Goal: Task Accomplishment & Management: Complete application form

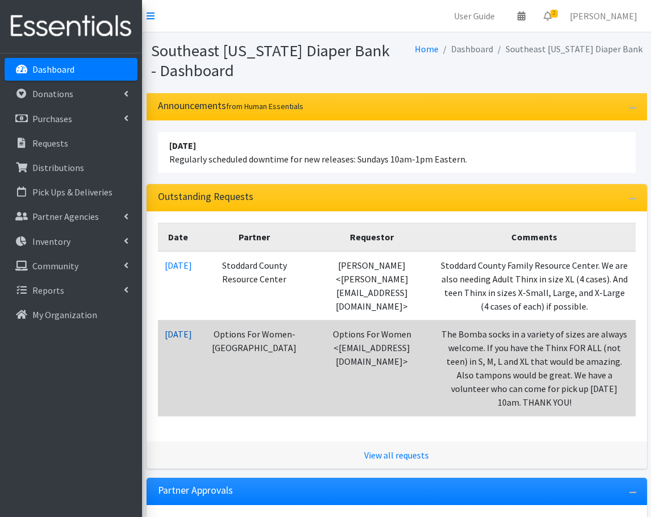
click at [192, 340] on link "[DATE]" at bounding box center [178, 333] width 27 height 11
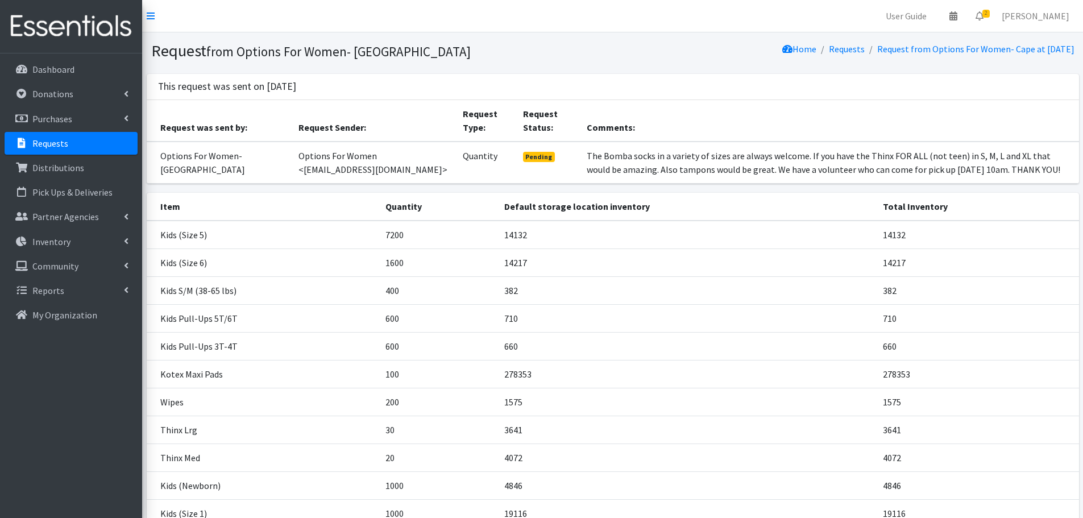
scroll to position [124, 0]
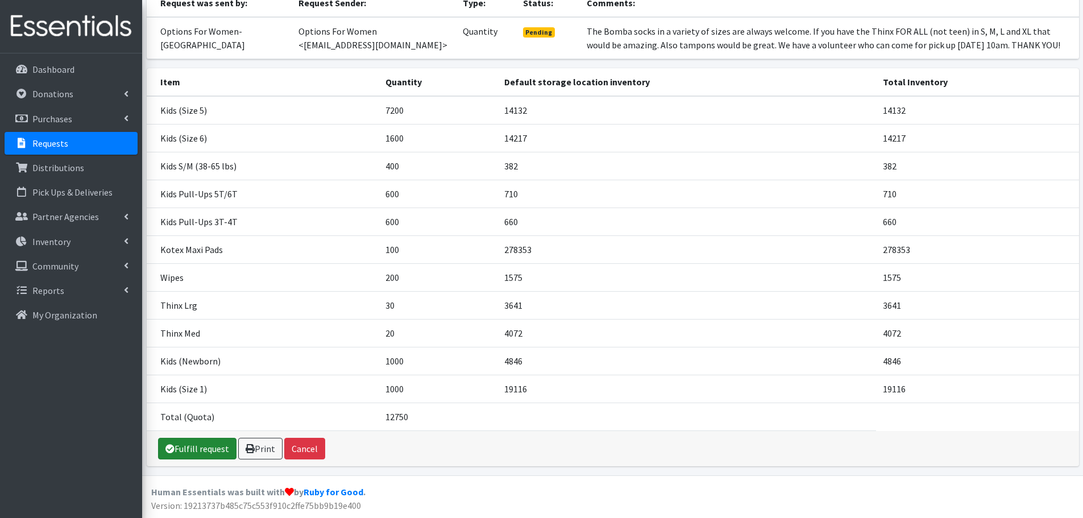
click at [205, 445] on link "Fulfill request" at bounding box center [197, 449] width 78 height 22
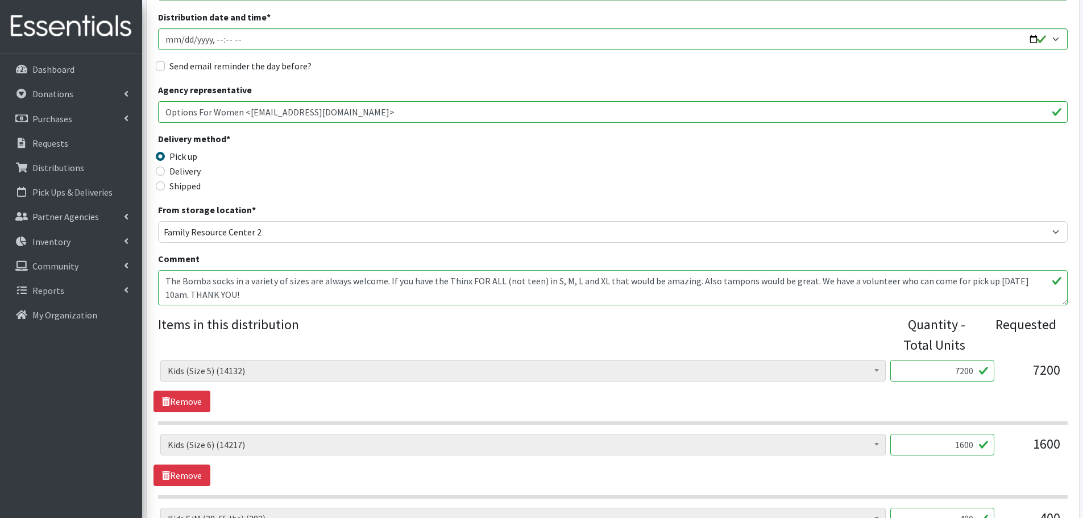
scroll to position [227, 0]
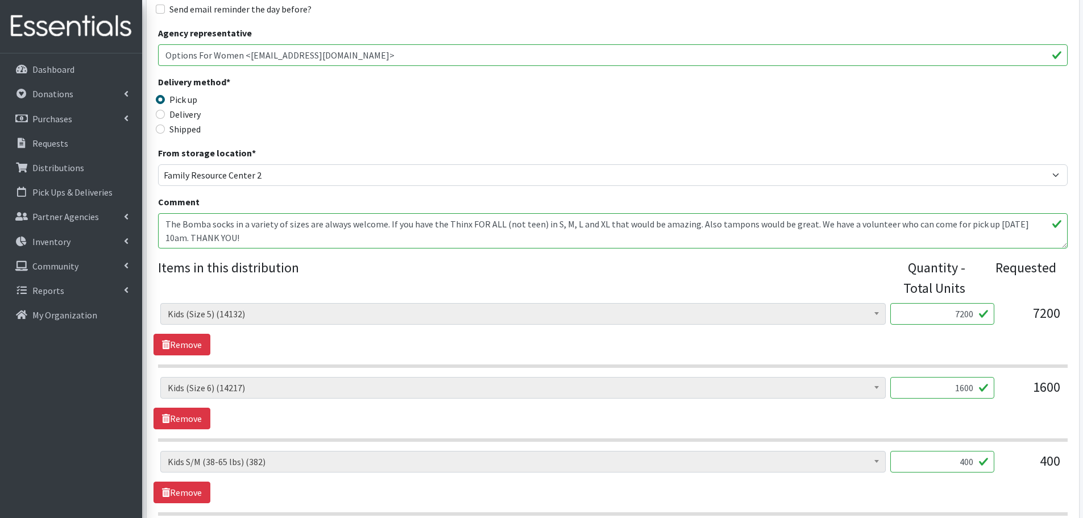
drag, startPoint x: 932, startPoint y: 313, endPoint x: 957, endPoint y: 324, distance: 27.2
click at [957, 324] on input "7200" at bounding box center [942, 314] width 104 height 22
click at [958, 311] on input "7200" at bounding box center [942, 314] width 104 height 22
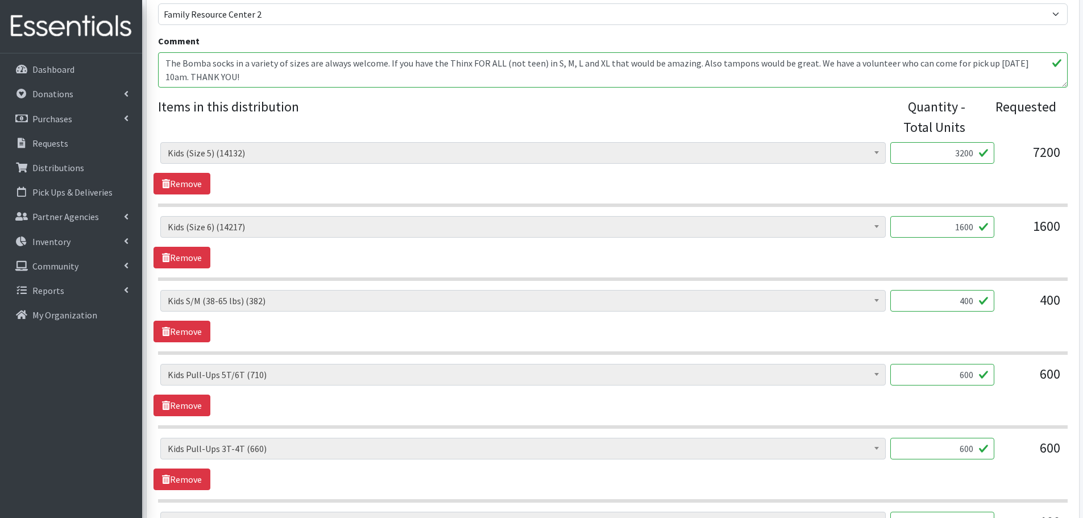
scroll to position [398, 0]
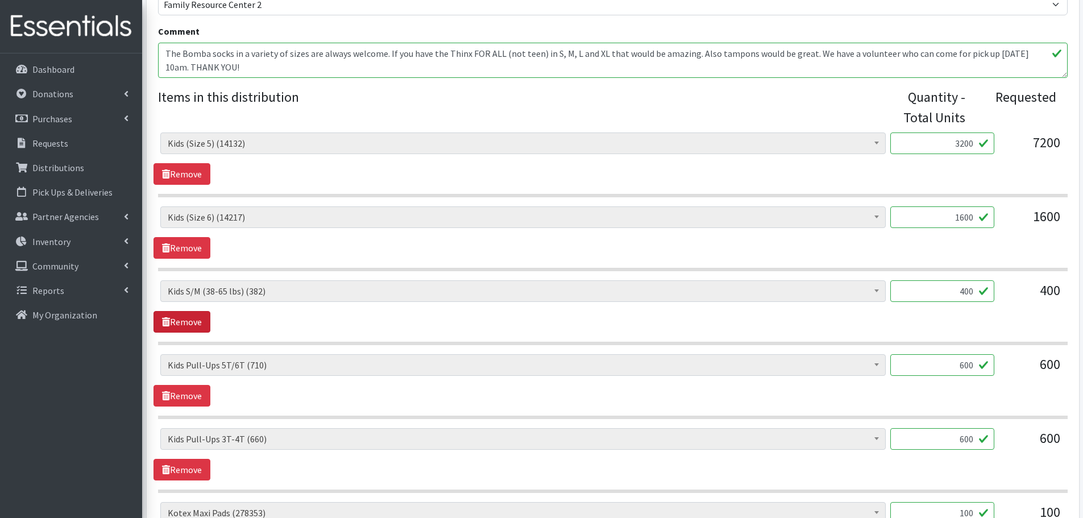
type input "3200"
click at [173, 322] on link "Remove" at bounding box center [181, 322] width 57 height 22
drag, startPoint x: 962, startPoint y: 294, endPoint x: 1002, endPoint y: 289, distance: 41.2
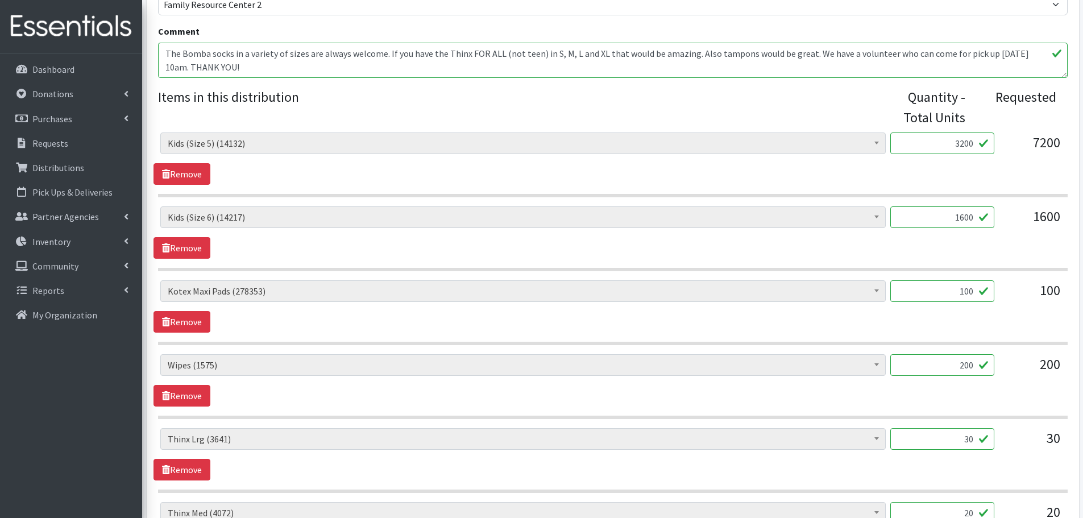
click at [998, 290] on div "Adult Briefs (x-small) (0) Adult Briefs Large (11757) Adult Briefs Medium (3425…" at bounding box center [612, 295] width 904 height 31
type input "112"
drag, startPoint x: 929, startPoint y: 367, endPoint x: 1026, endPoint y: 367, distance: 97.2
click at [1026, 367] on div "Adult Briefs (x-small) (0) Adult Briefs Large (11757) Adult Briefs Medium (3425…" at bounding box center [612, 369] width 904 height 31
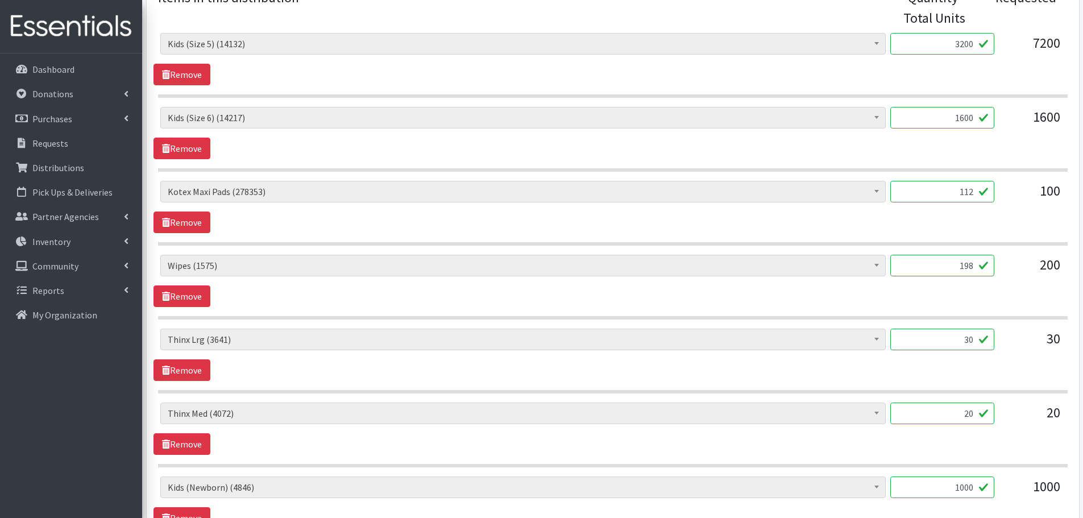
scroll to position [511, 0]
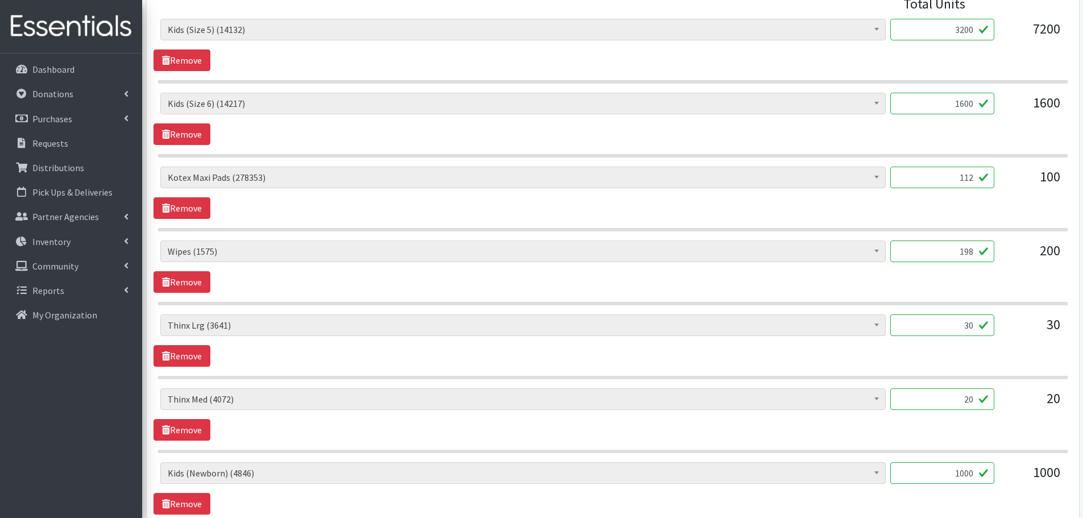
type input "198"
drag, startPoint x: 960, startPoint y: 326, endPoint x: 1039, endPoint y: 324, distance: 79.6
click at [1037, 326] on div "Adult Briefs (x-small) (0) Adult Briefs Large (11757) Adult Briefs Medium (3425…" at bounding box center [612, 329] width 904 height 31
type input "40"
drag, startPoint x: 933, startPoint y: 386, endPoint x: 1062, endPoint y: 400, distance: 129.7
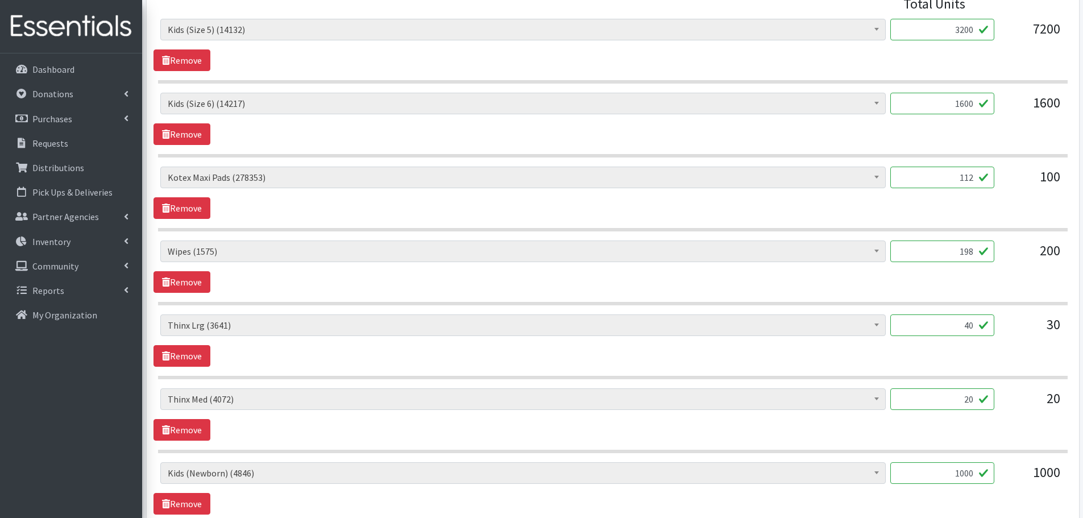
click at [1060, 400] on div "Adult Briefs (x-small) (0) Adult Briefs Large (11757) Adult Briefs Medium (3425…" at bounding box center [612, 310] width 909 height 582
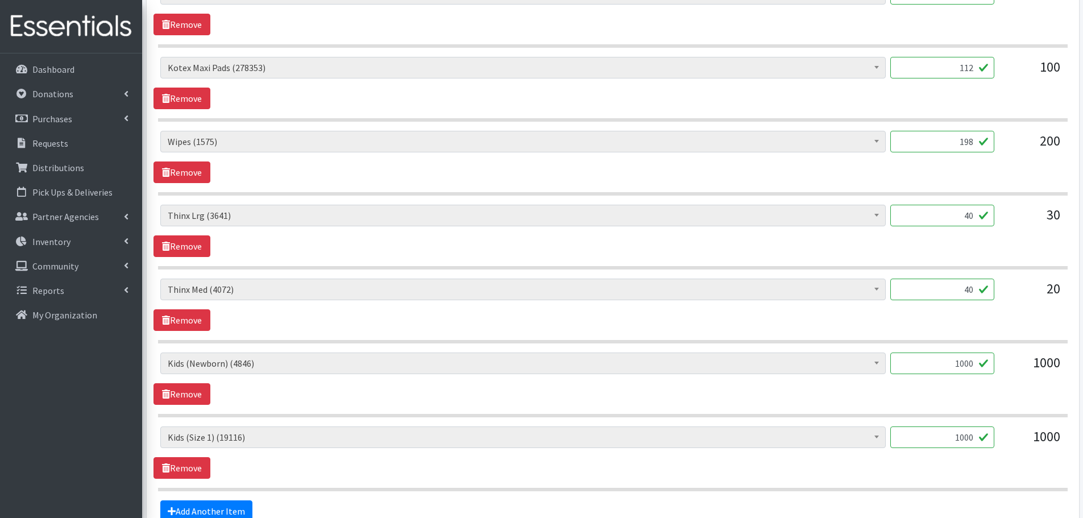
scroll to position [682, 0]
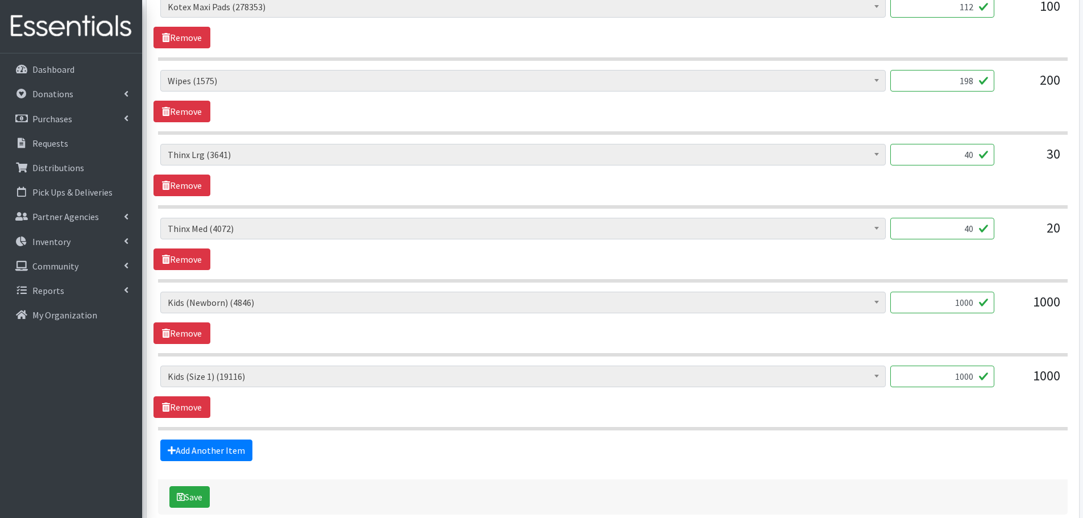
drag, startPoint x: 964, startPoint y: 230, endPoint x: 983, endPoint y: 235, distance: 19.8
click at [983, 231] on input "40" at bounding box center [942, 229] width 104 height 22
type input "80"
click at [172, 444] on link "Add Another Item" at bounding box center [206, 450] width 92 height 22
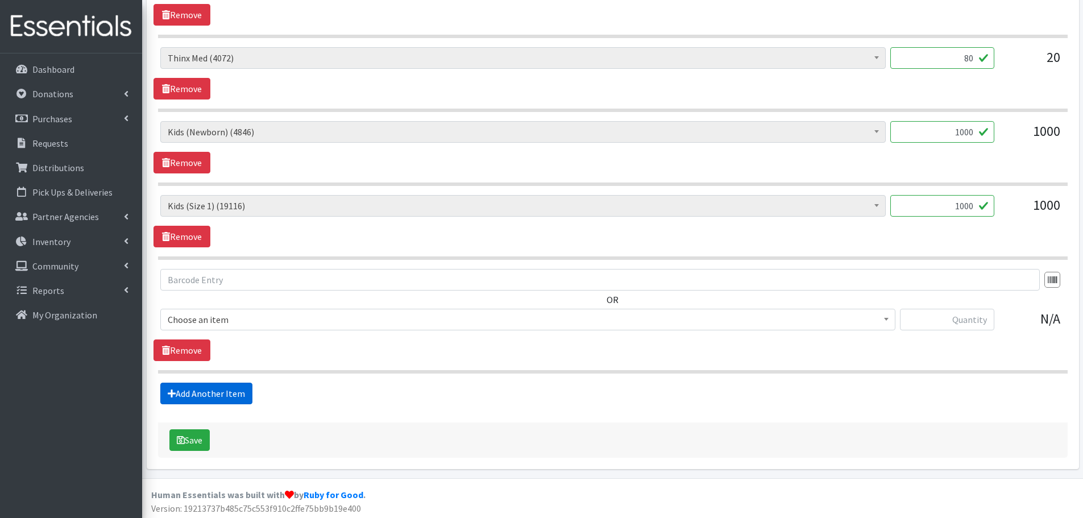
scroll to position [855, 0]
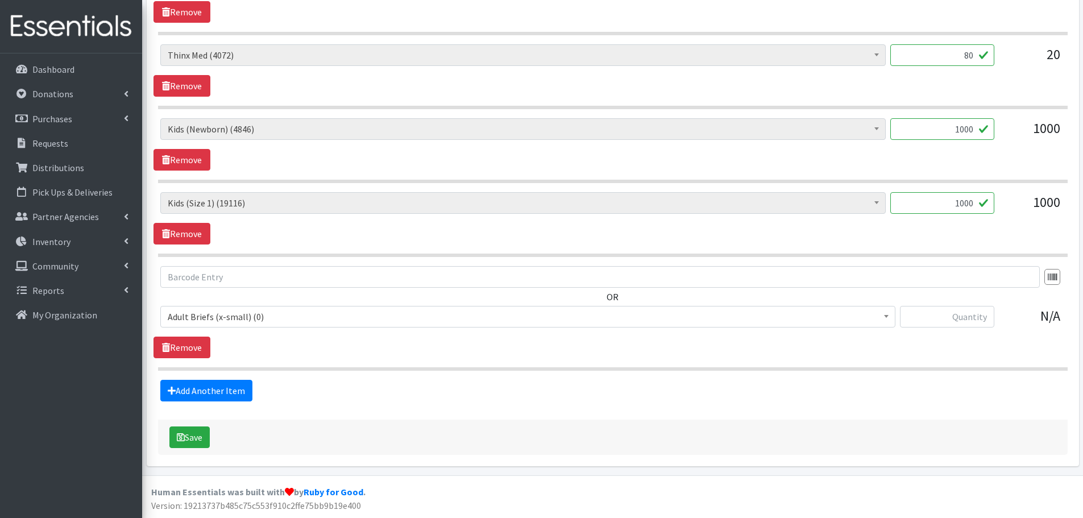
click at [230, 318] on span "Adult Briefs (x-small) (0)" at bounding box center [528, 317] width 720 height 16
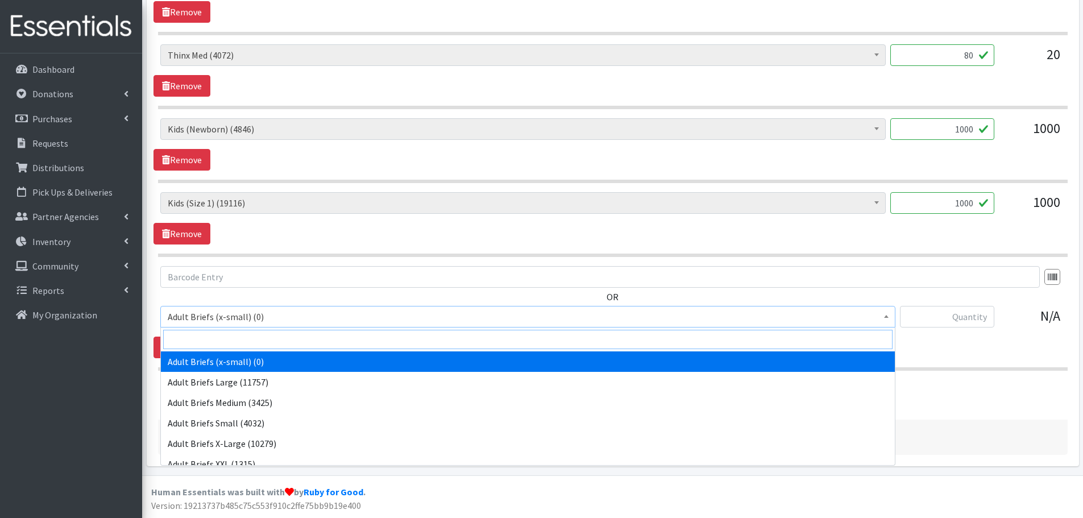
click at [231, 336] on input "search" at bounding box center [527, 339] width 729 height 19
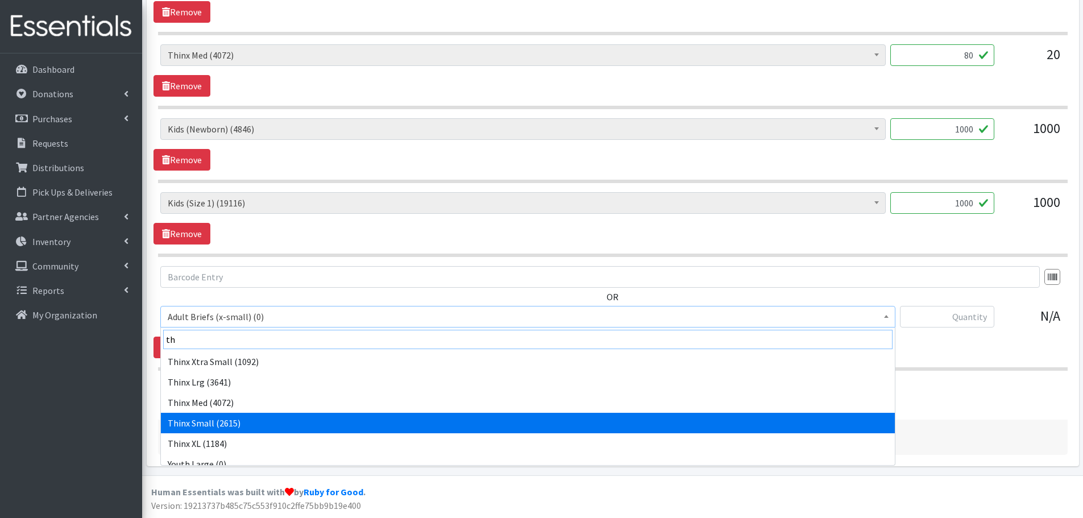
type input "th"
select select "14417"
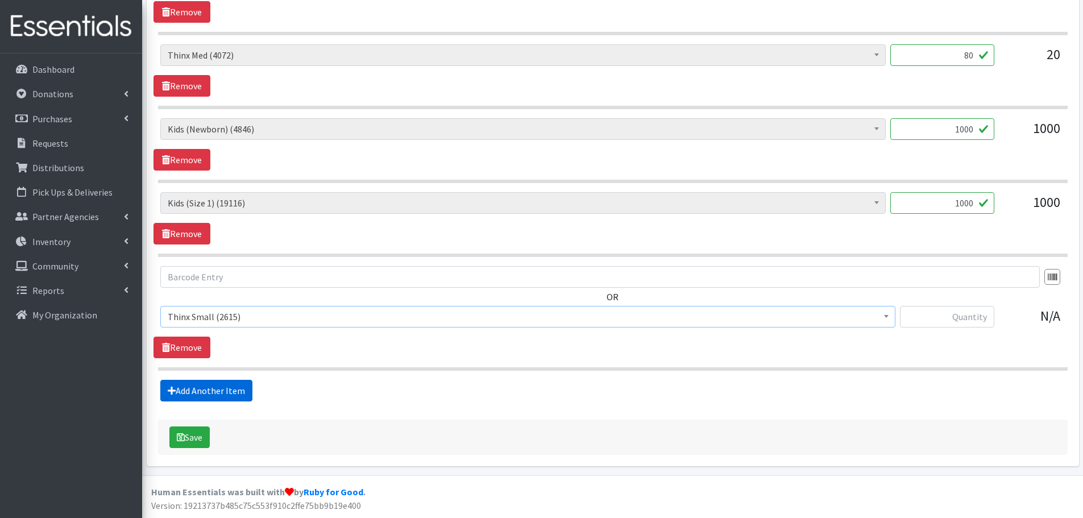
click at [222, 387] on link "Add Another Item" at bounding box center [206, 391] width 92 height 22
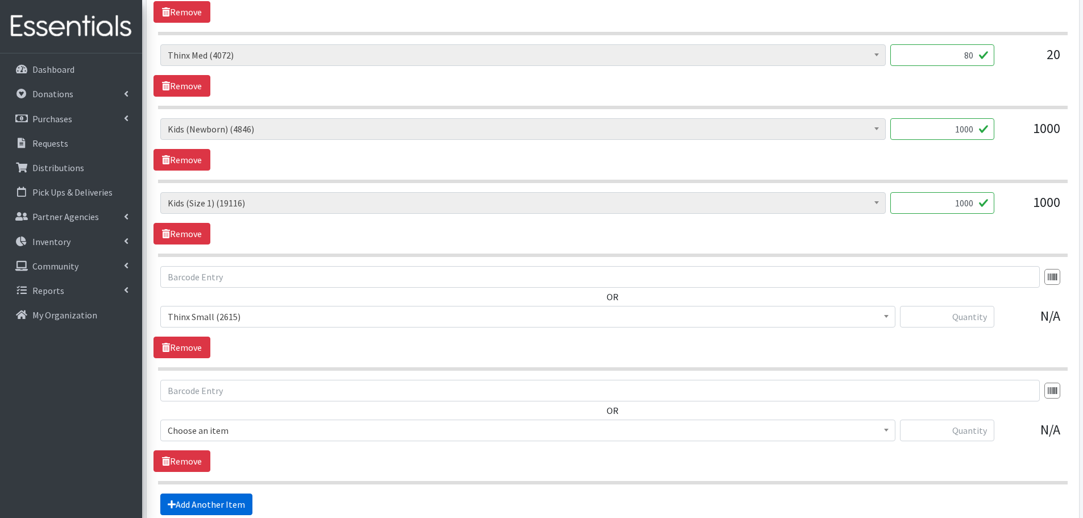
scroll to position [969, 0]
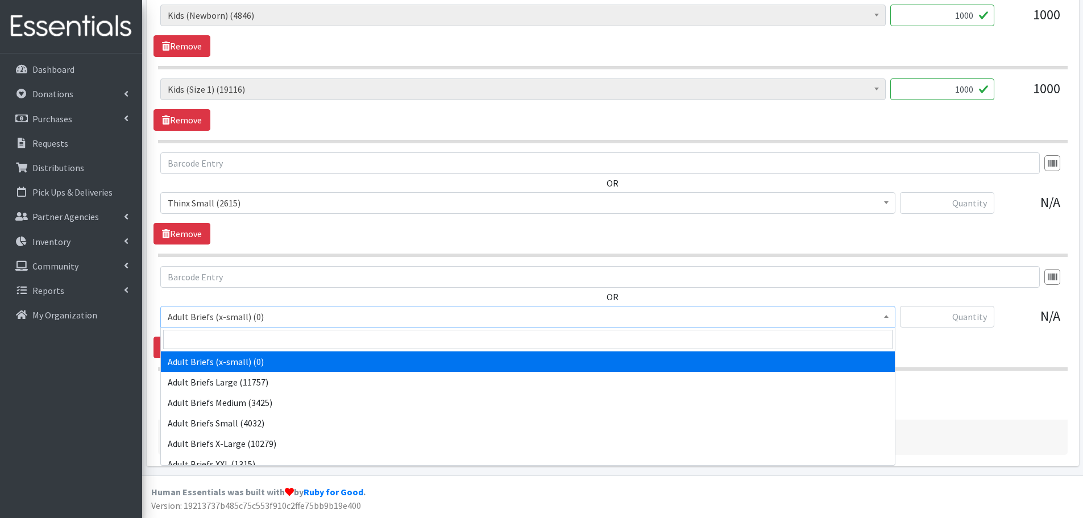
click at [211, 317] on span "Adult Briefs (x-small) (0)" at bounding box center [528, 317] width 720 height 16
click at [206, 339] on input "search" at bounding box center [527, 339] width 729 height 19
type input "th"
select select "14418"
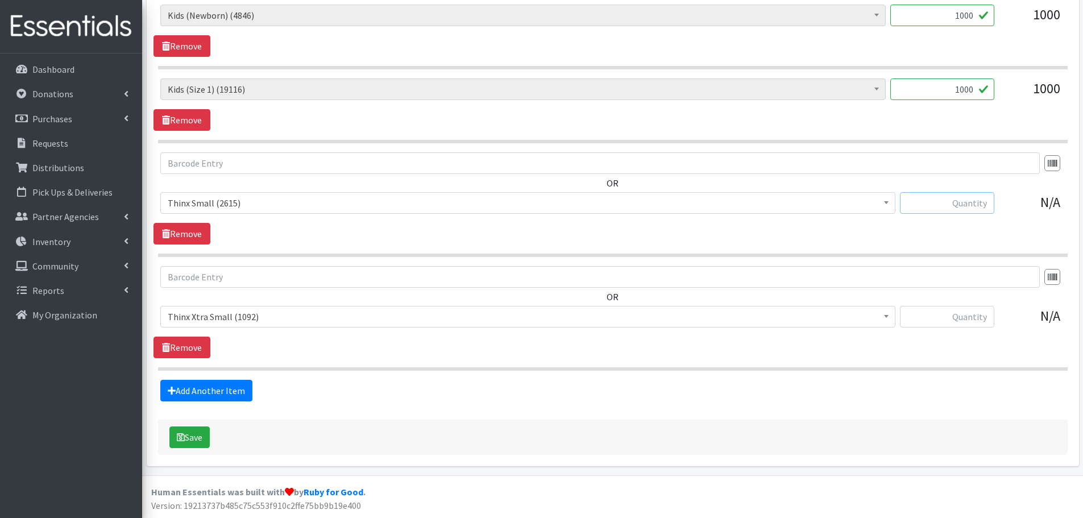
click at [952, 207] on input "text" at bounding box center [947, 203] width 94 height 22
type input "40"
click at [928, 315] on input "text" at bounding box center [947, 317] width 94 height 22
type input "40"
drag, startPoint x: 727, startPoint y: 340, endPoint x: 694, endPoint y: 354, distance: 35.4
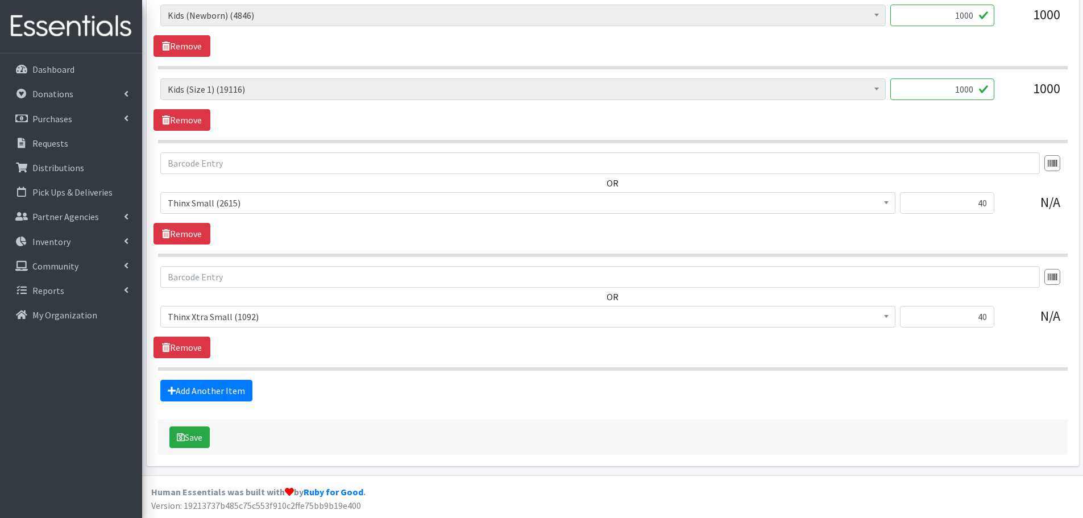
click at [725, 340] on div "OR Adult Briefs (x-small) (0) Adult Briefs Large (11757) Adult Briefs Medium (3…" at bounding box center [612, 312] width 918 height 92
click at [182, 435] on icon "submit" at bounding box center [181, 436] width 8 height 9
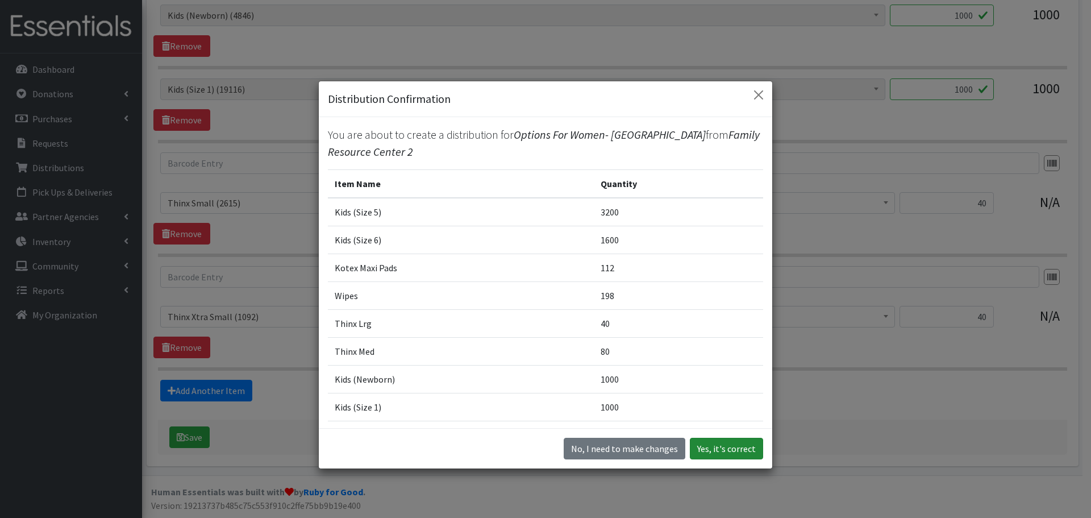
click at [698, 439] on button "Yes, it's correct" at bounding box center [726, 449] width 73 height 22
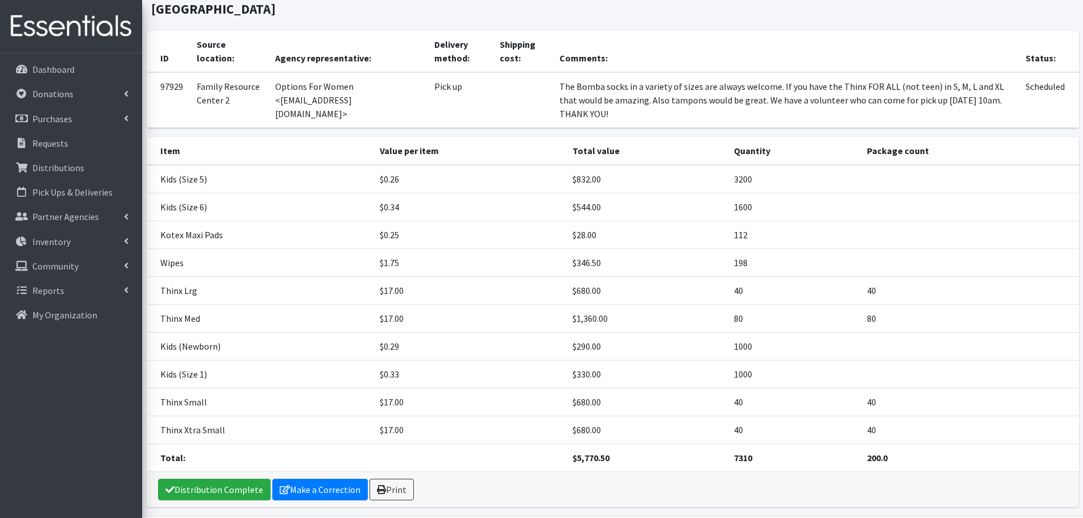
scroll to position [114, 0]
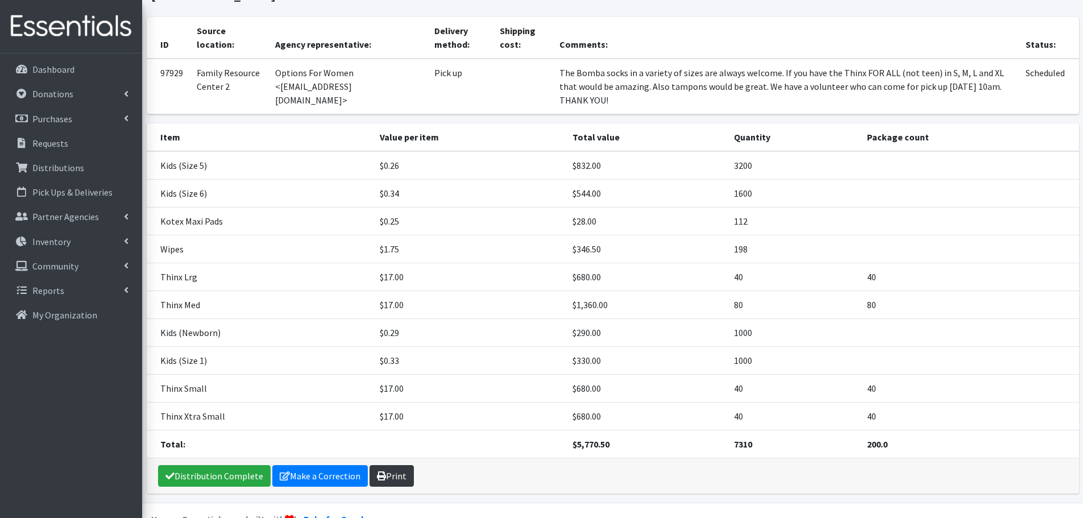
click at [383, 465] on link "Print" at bounding box center [391, 476] width 44 height 22
